Goal: Task Accomplishment & Management: Use online tool/utility

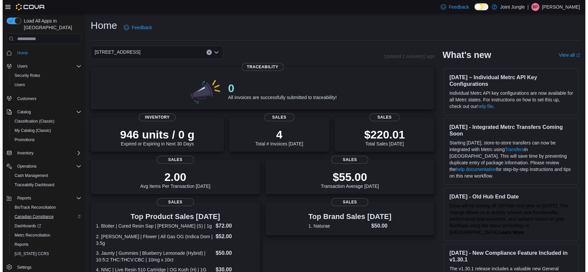
scroll to position [0, 0]
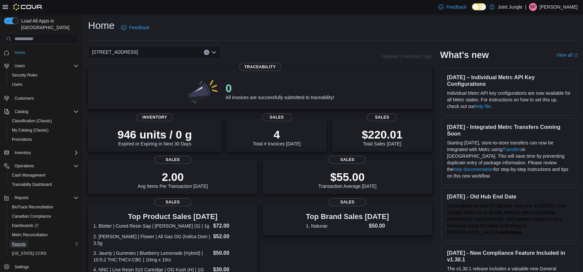
click at [16, 241] on span "Reports" at bounding box center [19, 243] width 14 height 5
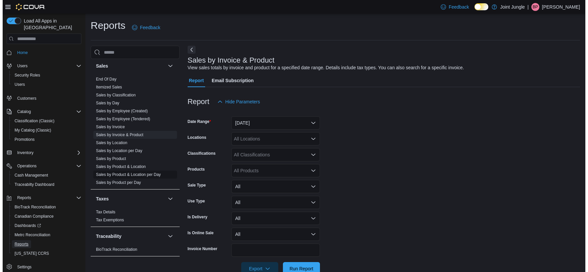
scroll to position [249, 0]
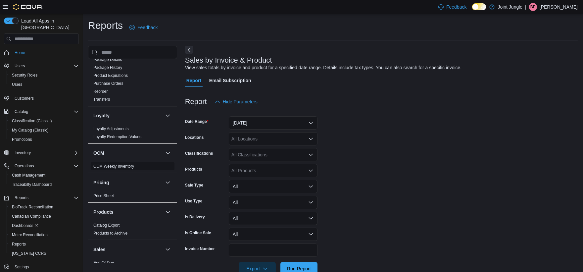
click at [123, 167] on link "OCM Weekly Inventory" at bounding box center [113, 166] width 41 height 5
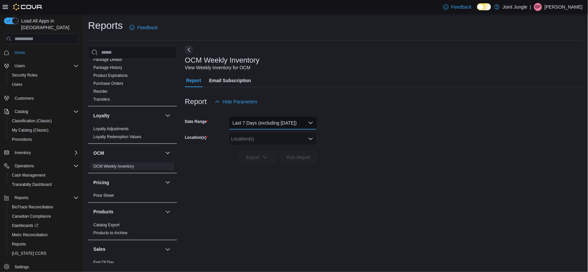
click at [289, 127] on button "Last 7 Days (excluding [DATE])" at bounding box center [273, 122] width 89 height 13
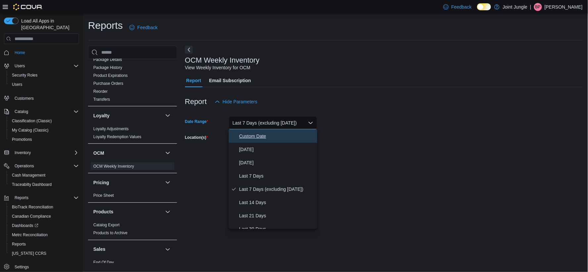
click at [283, 139] on span "Custom Date" at bounding box center [276, 136] width 75 height 8
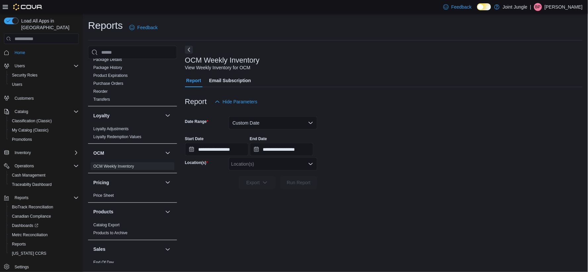
click at [180, 149] on div "Cash Management Cash Management Cash Out Details Compliance OCS Transaction Sub…" at bounding box center [335, 154] width 495 height 217
click at [206, 150] on input "**********" at bounding box center [217, 149] width 64 height 13
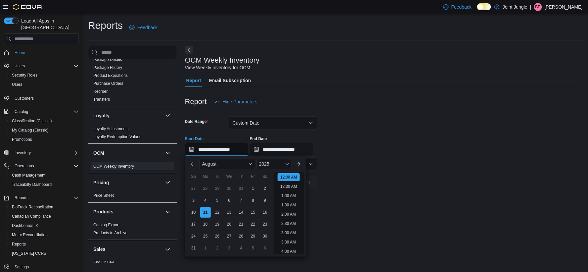
scroll to position [21, 0]
click at [191, 201] on div "3" at bounding box center [194, 200] width 12 height 12
type input "**********"
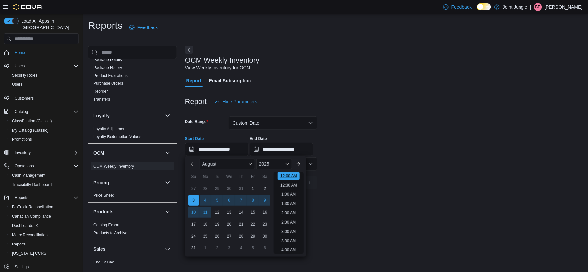
click at [293, 175] on li "12:00 AM" at bounding box center [289, 176] width 22 height 8
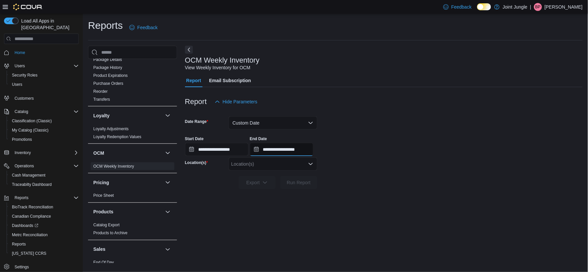
click at [306, 149] on input "**********" at bounding box center [282, 149] width 64 height 13
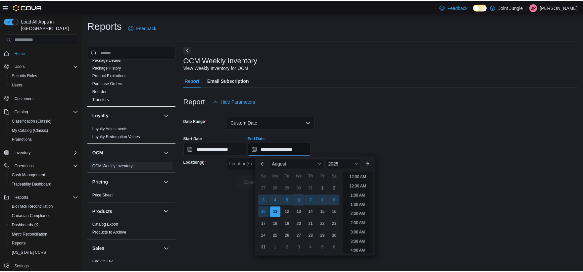
scroll to position [364, 0]
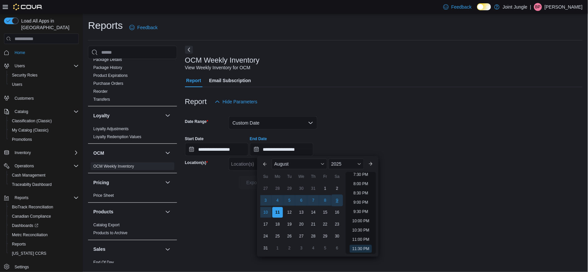
click at [338, 197] on div "9" at bounding box center [337, 200] width 12 height 12
click at [353, 246] on li "11:30 PM" at bounding box center [361, 249] width 22 height 8
type input "**********"
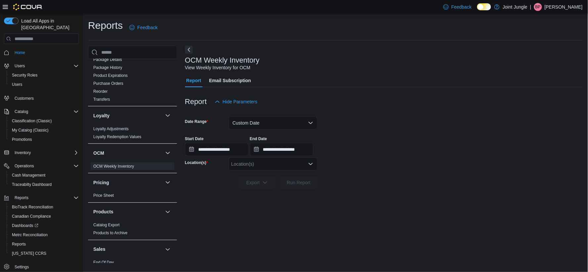
click at [269, 171] on div at bounding box center [384, 172] width 398 height 5
click at [269, 167] on div "Location(s)" at bounding box center [273, 163] width 89 height 13
click at [270, 185] on div "[STREET_ADDRESS]" at bounding box center [273, 184] width 81 height 7
drag, startPoint x: 296, startPoint y: 184, endPoint x: 304, endPoint y: 188, distance: 8.9
click at [296, 184] on span "Run Report" at bounding box center [299, 182] width 24 height 7
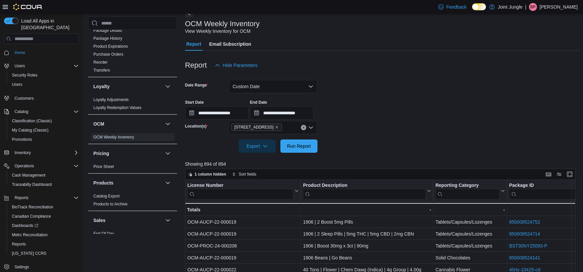
scroll to position [147, 0]
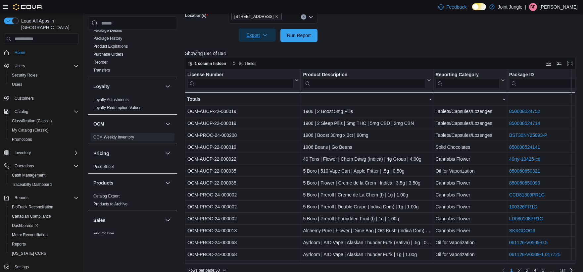
click at [257, 35] on span "Export" at bounding box center [257, 34] width 29 height 13
click at [261, 50] on span "Export to Excel" at bounding box center [258, 48] width 30 height 5
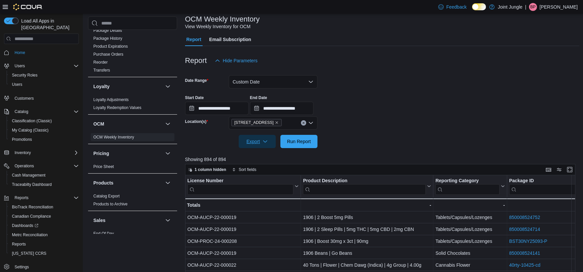
scroll to position [0, 0]
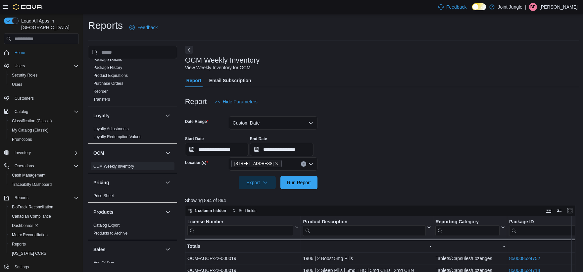
click at [429, 83] on div "Report Email Subscription" at bounding box center [382, 80] width 394 height 13
